Goal: Task Accomplishment & Management: Use online tool/utility

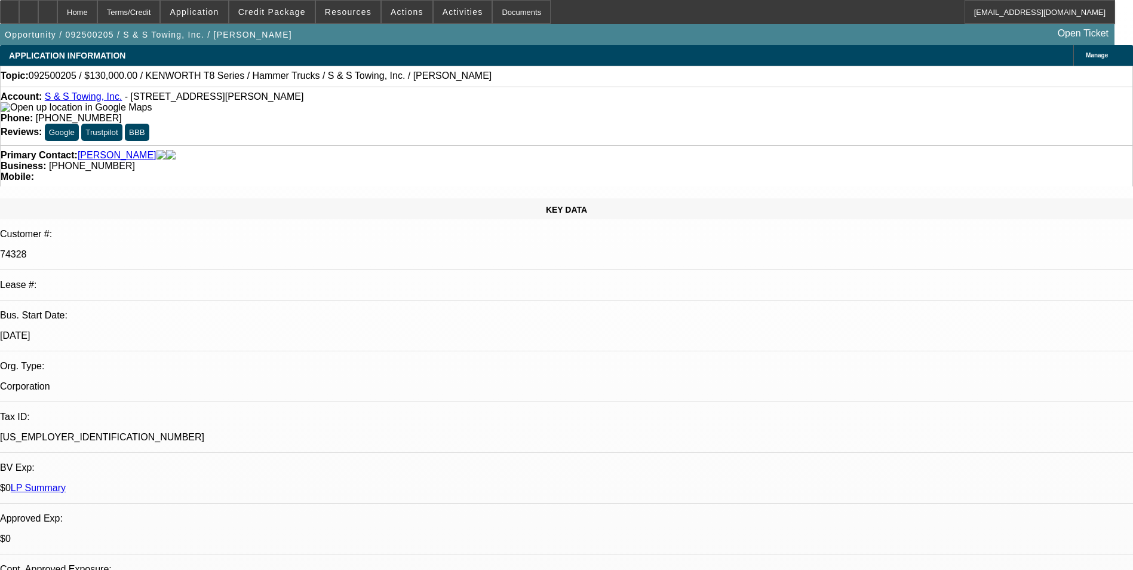
select select "0"
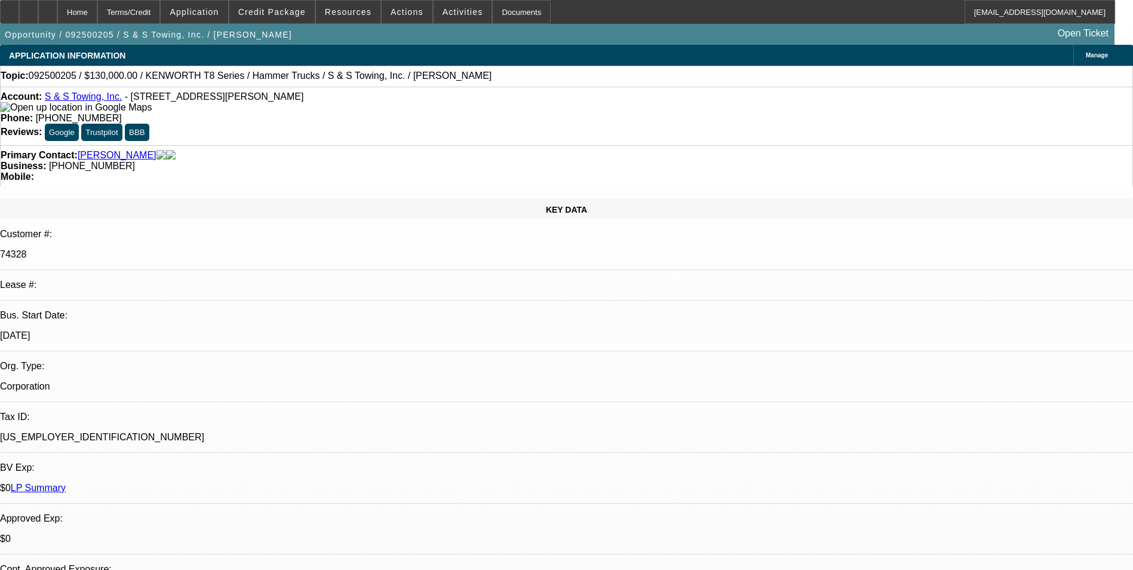
select select "0"
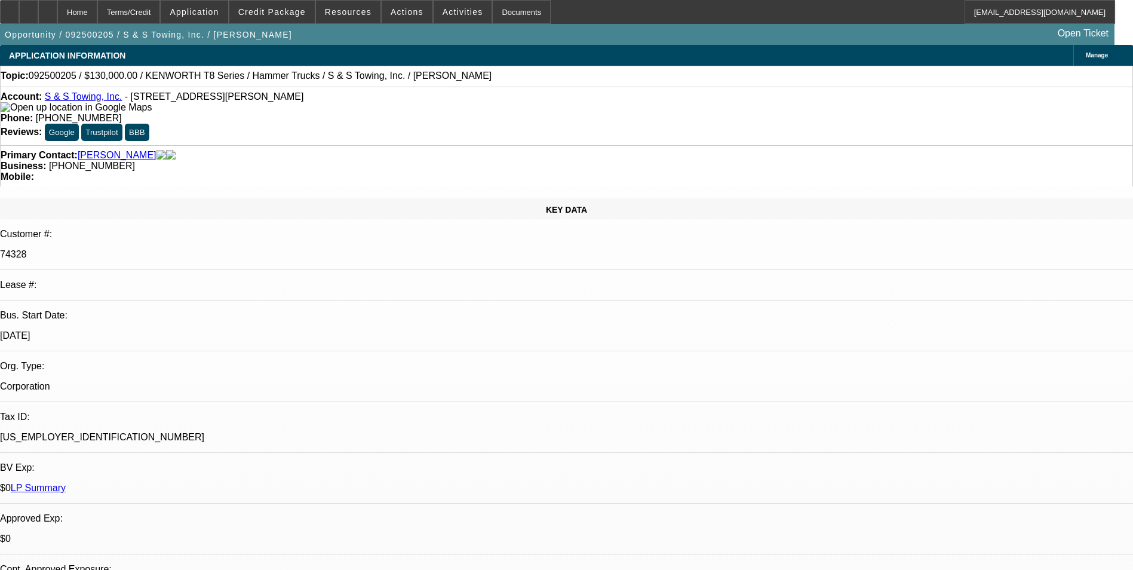
select select "0"
select select "1"
select select "2"
select select "6"
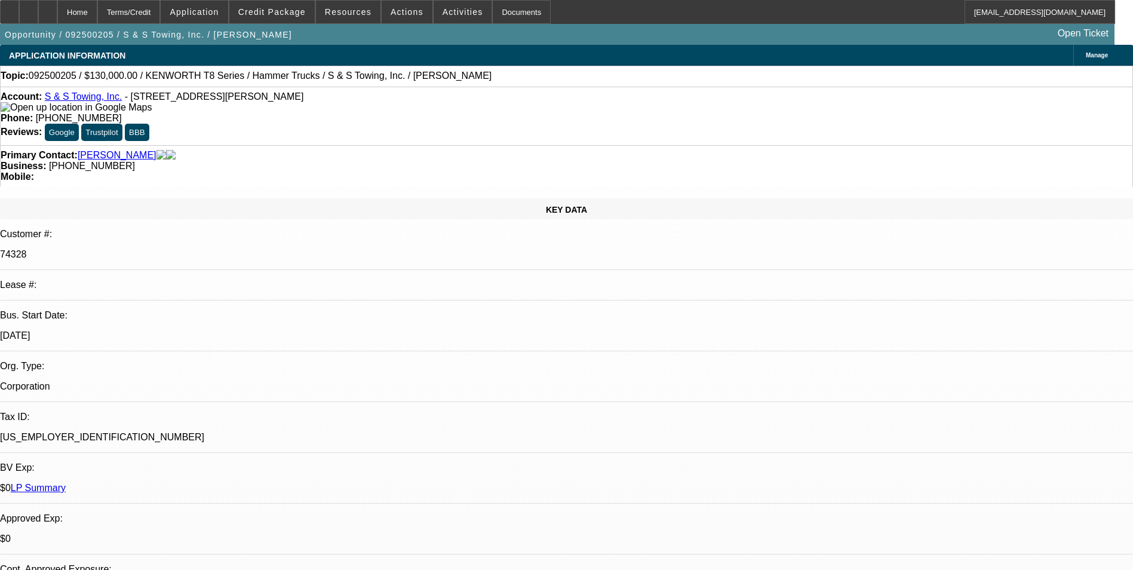
select select "1"
select select "2"
select select "6"
select select "1"
select select "2"
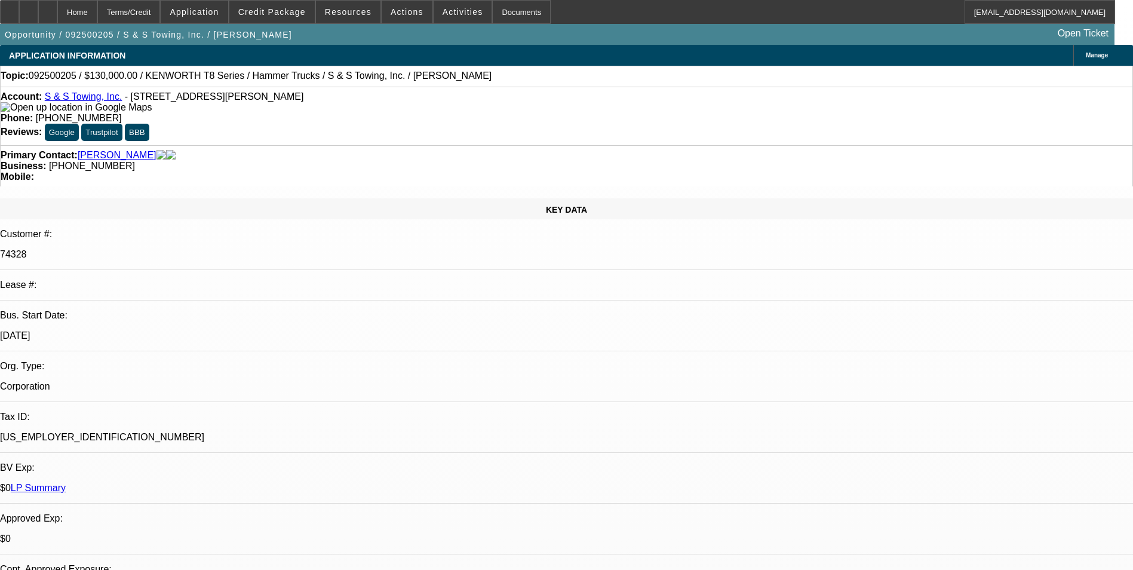
select select "6"
select select "1"
select select "2"
select select "6"
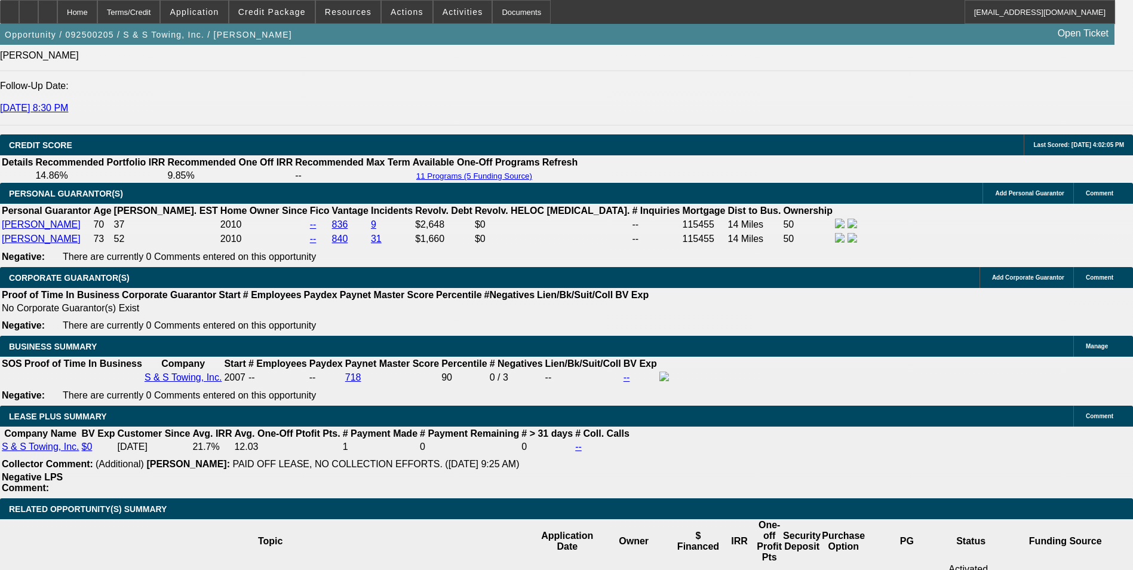
scroll to position [1800, 0]
